Goal: Information Seeking & Learning: Check status

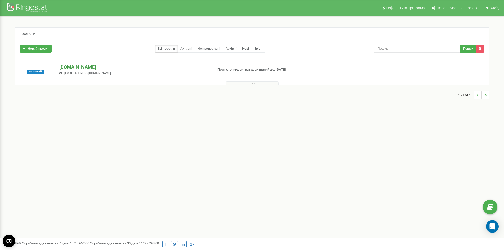
click at [67, 67] on p "[DOMAIN_NAME]" at bounding box center [134, 67] width 150 height 7
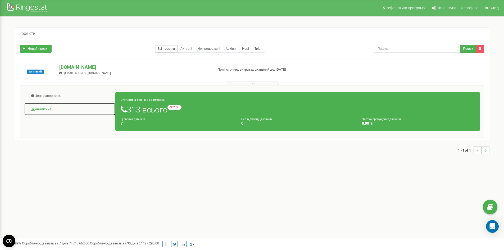
click at [47, 108] on link "Аналiтика" at bounding box center [70, 109] width 92 height 13
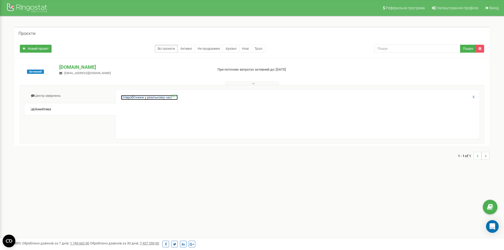
click at [127, 96] on link "Співробітники у реальному часі NEW" at bounding box center [149, 97] width 57 height 5
click at [138, 97] on link "Співробітники у реальному часі NEW" at bounding box center [149, 97] width 57 height 5
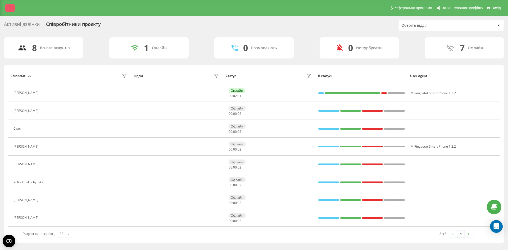
click at [8, 9] on icon at bounding box center [9, 8] width 3 height 4
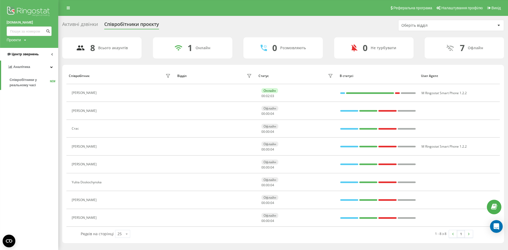
click at [28, 52] on span "Центр звернень" at bounding box center [23, 54] width 32 height 5
click at [29, 68] on span "Журнал дзвінків" at bounding box center [24, 67] width 28 height 5
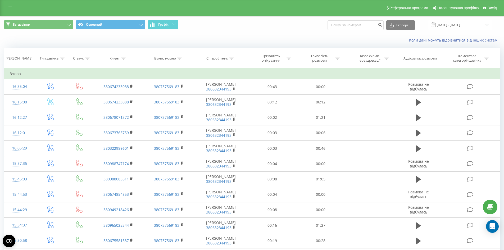
click at [458, 22] on input "23.08.2025 - 23.09.2025" at bounding box center [460, 25] width 64 height 10
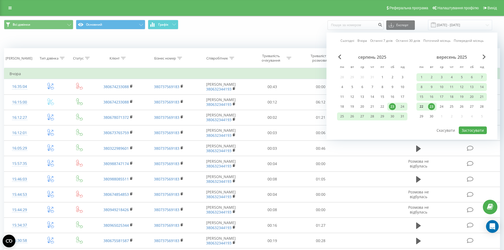
click at [422, 108] on div "22" at bounding box center [421, 106] width 7 height 7
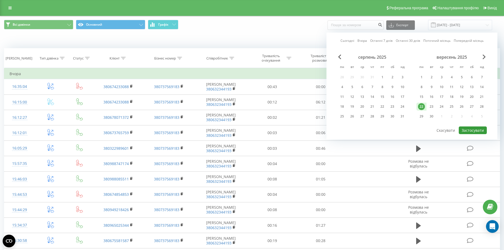
click at [471, 130] on button "Застосувати" at bounding box center [473, 131] width 28 height 8
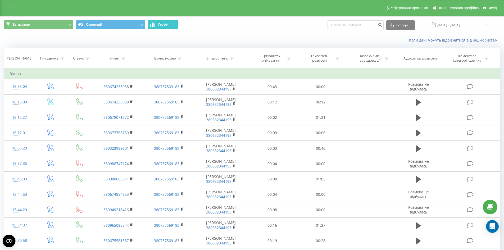
click at [171, 28] on button "Графік" at bounding box center [163, 25] width 30 height 10
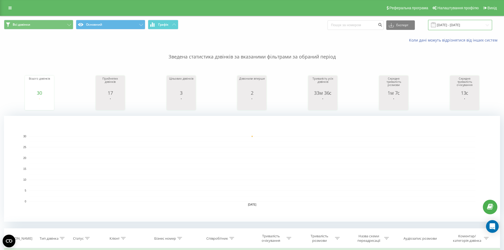
click at [444, 20] on input "22.09.2025 - 22.09.2025" at bounding box center [460, 25] width 64 height 10
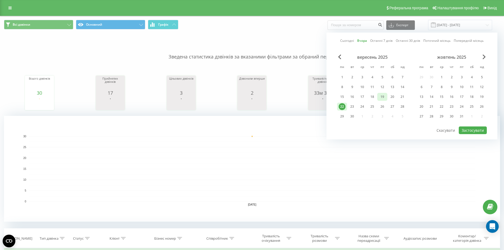
click at [382, 95] on div "19" at bounding box center [382, 96] width 7 height 7
click at [474, 130] on button "Застосувати" at bounding box center [473, 131] width 28 height 8
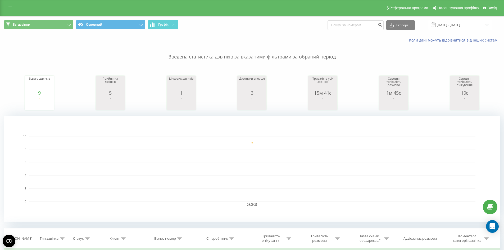
click at [453, 25] on input "19.09.2025 - 19.09.2025" at bounding box center [460, 25] width 64 height 10
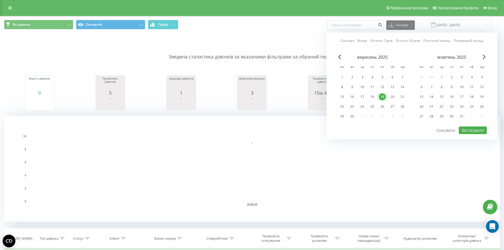
click at [377, 91] on div "вересень 2025 пн вт ср чт пт сб нд 1 2 3 4 5 6 7 8 9 10 11 12 13 14 15 16 17 18…" at bounding box center [372, 89] width 70 height 68
click at [372, 95] on div "18" at bounding box center [372, 96] width 7 height 7
click at [475, 130] on button "Застосувати" at bounding box center [473, 131] width 28 height 8
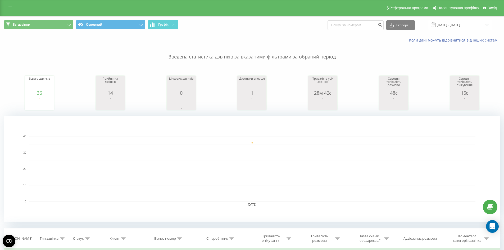
click at [455, 26] on input "18.09.2025 - 18.09.2025" at bounding box center [460, 25] width 64 height 10
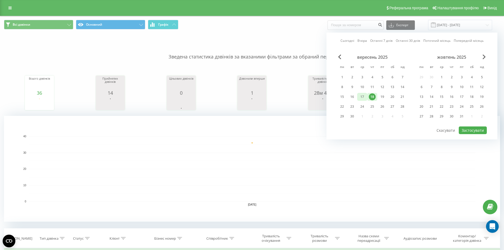
click at [362, 94] on div "17" at bounding box center [362, 96] width 7 height 7
click at [463, 131] on button "Застосувати" at bounding box center [473, 131] width 28 height 8
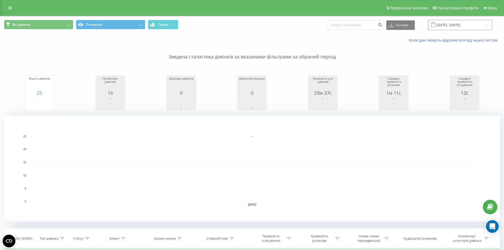
click at [455, 27] on input "17.09.2025 - 17.09.2025" at bounding box center [460, 25] width 64 height 10
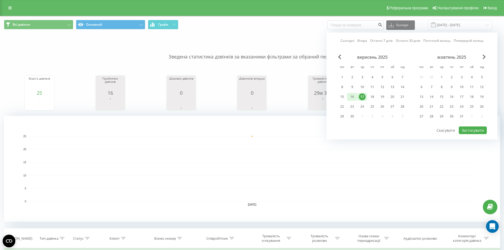
click at [352, 96] on div "16" at bounding box center [352, 96] width 7 height 7
click at [471, 129] on button "Застосувати" at bounding box center [473, 131] width 28 height 8
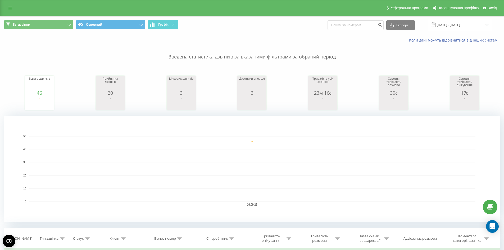
click at [455, 24] on input "16.09.2025 - 16.09.2025" at bounding box center [460, 25] width 64 height 10
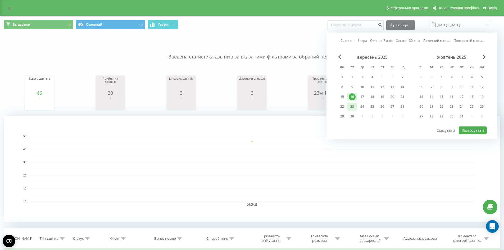
click at [351, 107] on div "23" at bounding box center [352, 106] width 7 height 7
click at [476, 128] on button "Застосувати" at bounding box center [473, 131] width 28 height 8
type input "23.09.2025 - 23.09.2025"
